Goal: Information Seeking & Learning: Learn about a topic

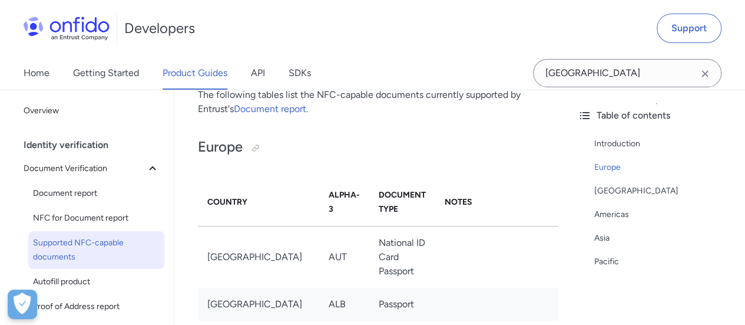
click at [283, 108] on link "Document report" at bounding box center [270, 108] width 72 height 11
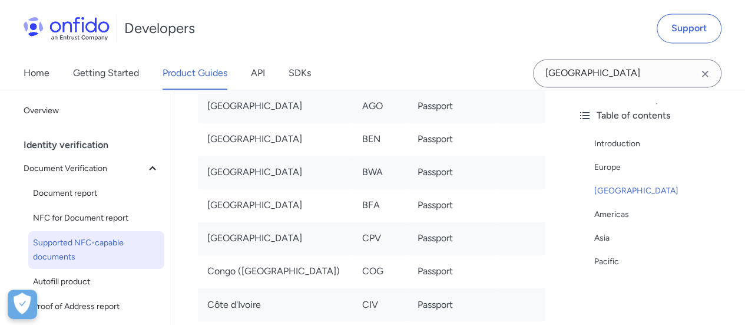
scroll to position [3122, 0]
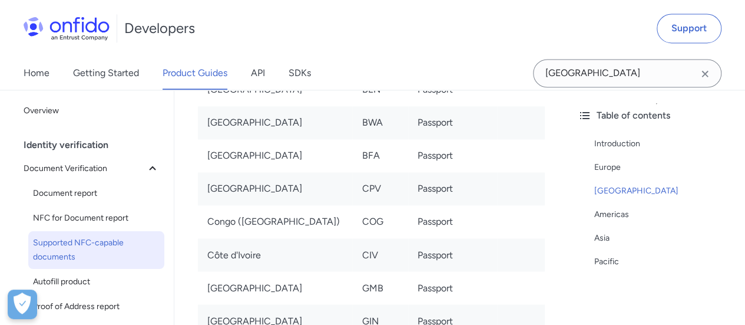
click at [704, 78] on icon "Clear search field button" at bounding box center [705, 74] width 14 height 14
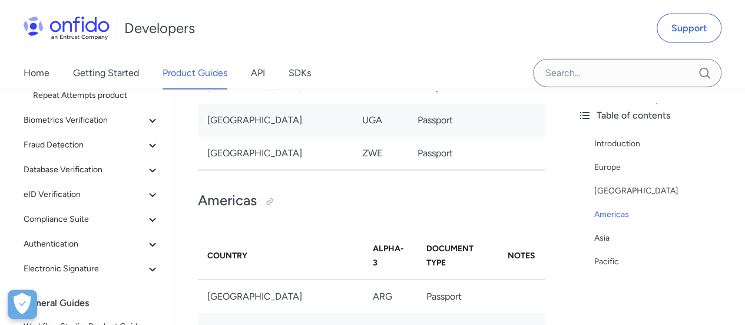
scroll to position [487, 0]
